Goal: Task Accomplishment & Management: Use online tool/utility

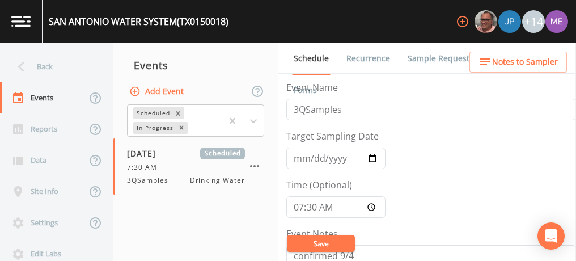
scroll to position [470, 0]
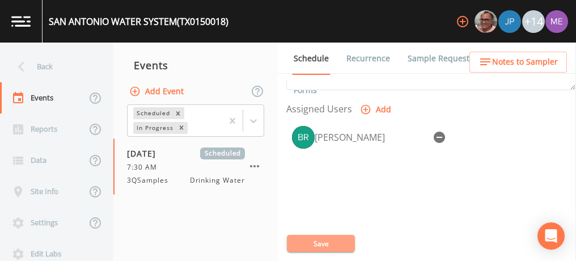
click at [301, 237] on button "Save" at bounding box center [321, 243] width 68 height 17
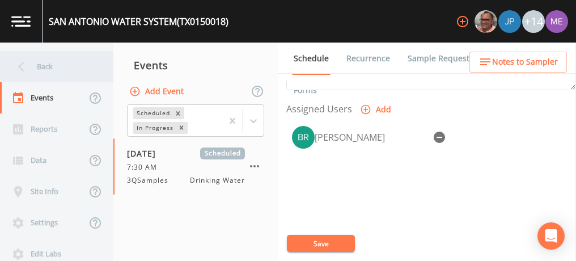
click at [44, 67] on div "Back" at bounding box center [51, 66] width 102 height 31
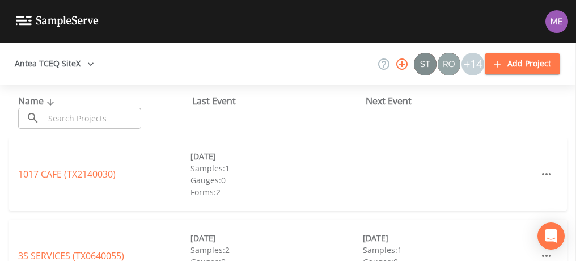
click at [58, 115] on input "text" at bounding box center [92, 118] width 97 height 21
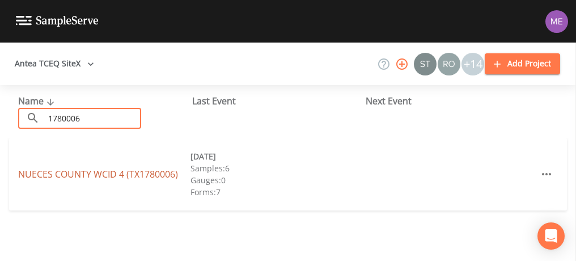
type input "1780006"
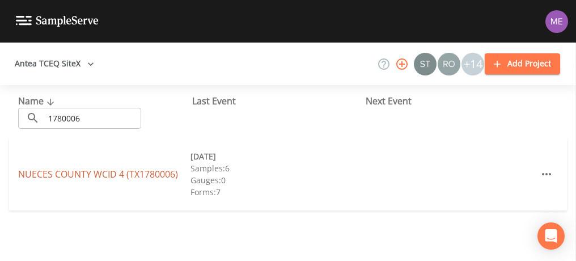
click at [74, 177] on link "[GEOGRAPHIC_DATA] 4 (TX1780006)" at bounding box center [98, 174] width 160 height 12
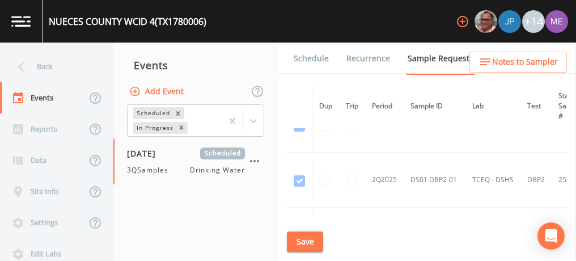
scroll to position [1258, 0]
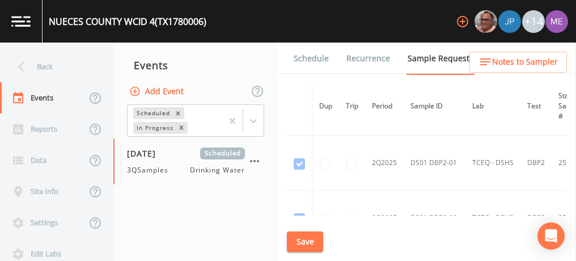
click at [315, 60] on link "Schedule" at bounding box center [311, 59] width 39 height 32
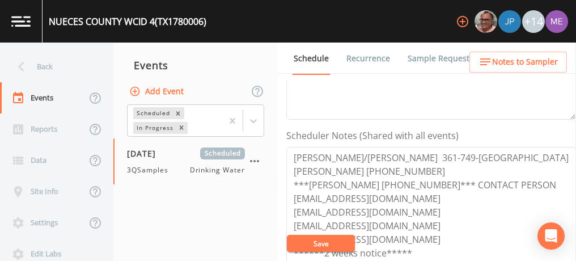
scroll to position [27, 0]
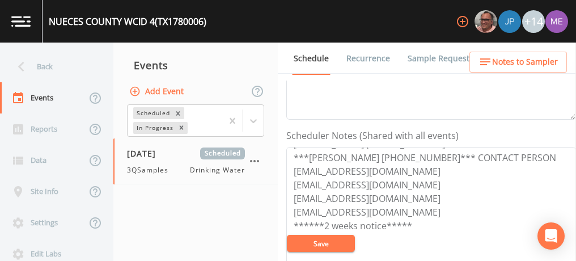
click at [411, 56] on link "Sample Requests" at bounding box center [440, 59] width 69 height 32
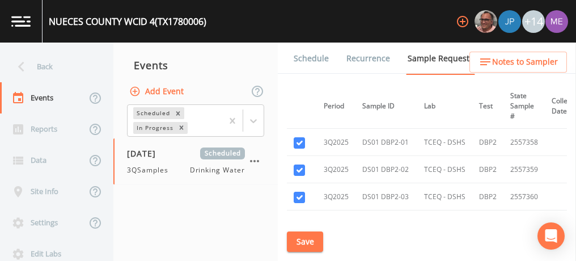
scroll to position [1486, 48]
